Goal: Information Seeking & Learning: Compare options

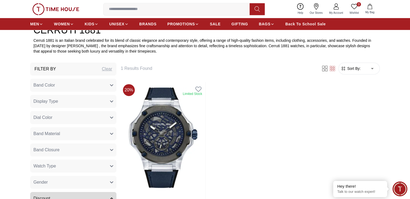
scroll to position [162, 0]
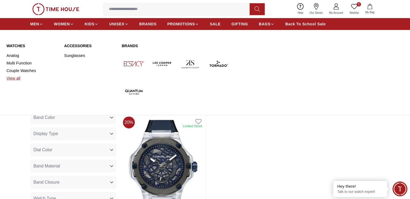
click at [18, 79] on link "View all" at bounding box center [31, 78] width 51 height 8
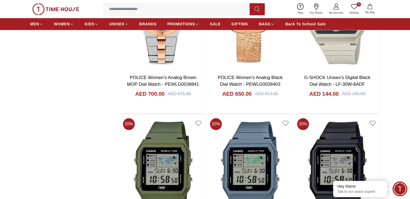
scroll to position [593, 0]
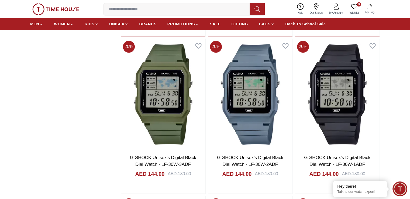
scroll to position [701, 0]
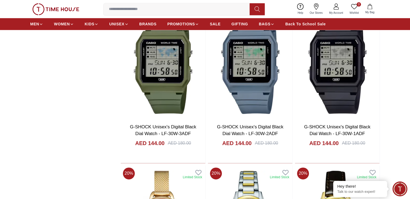
drag, startPoint x: 408, startPoint y: 97, endPoint x: 33, endPoint y: 105, distance: 375.2
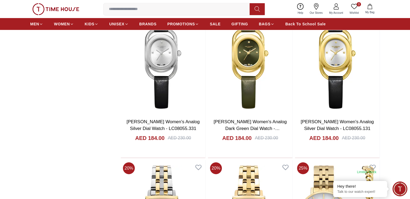
scroll to position [1967, 0]
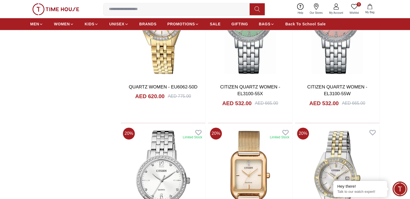
scroll to position [2775, 0]
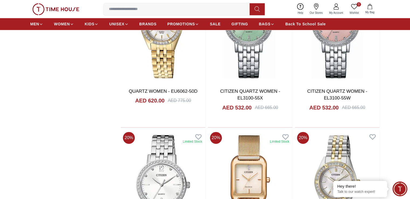
drag, startPoint x: 382, startPoint y: 96, endPoint x: 394, endPoint y: 62, distance: 36.4
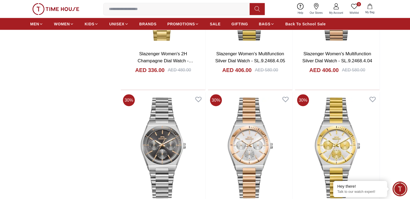
scroll to position [3287, 0]
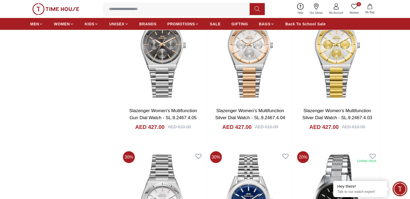
scroll to position [3449, 0]
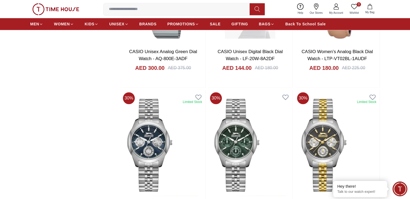
scroll to position [4715, 0]
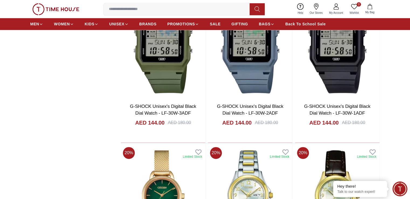
scroll to position [656, 0]
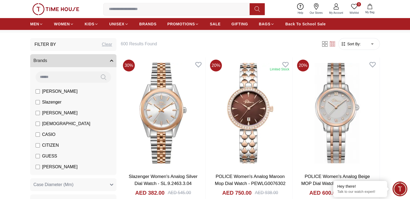
scroll to position [54, 0]
